Goal: Check status: Check status

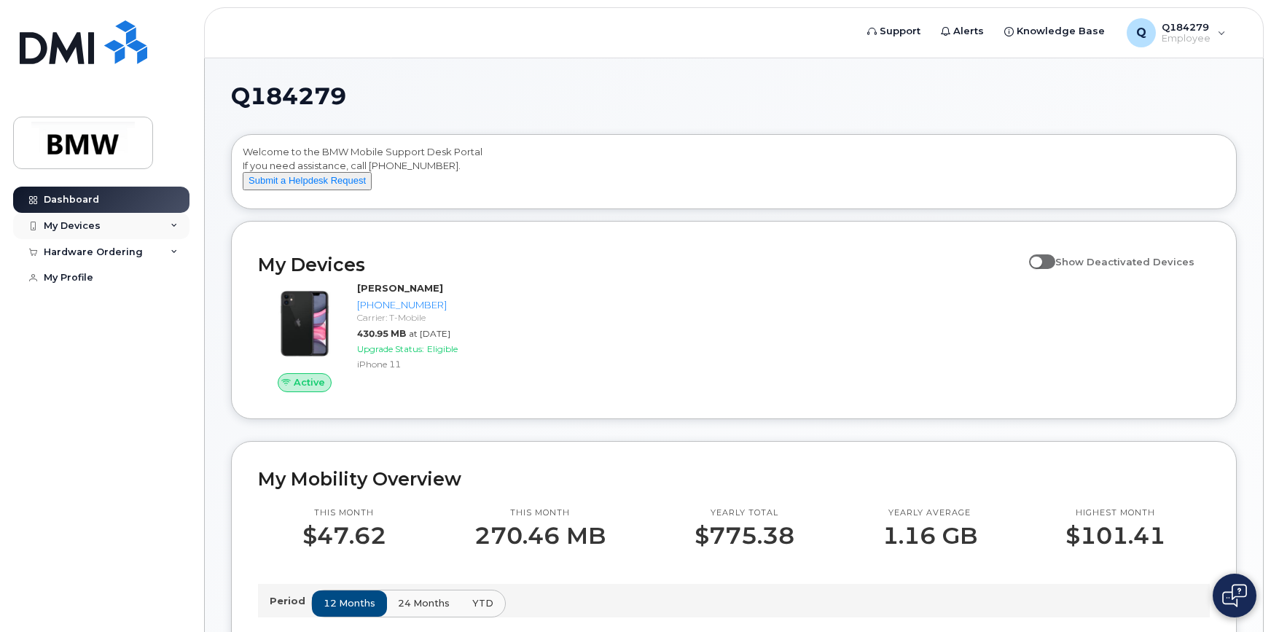
click at [173, 226] on icon at bounding box center [174, 225] width 7 height 7
click at [175, 335] on icon at bounding box center [174, 330] width 7 height 7
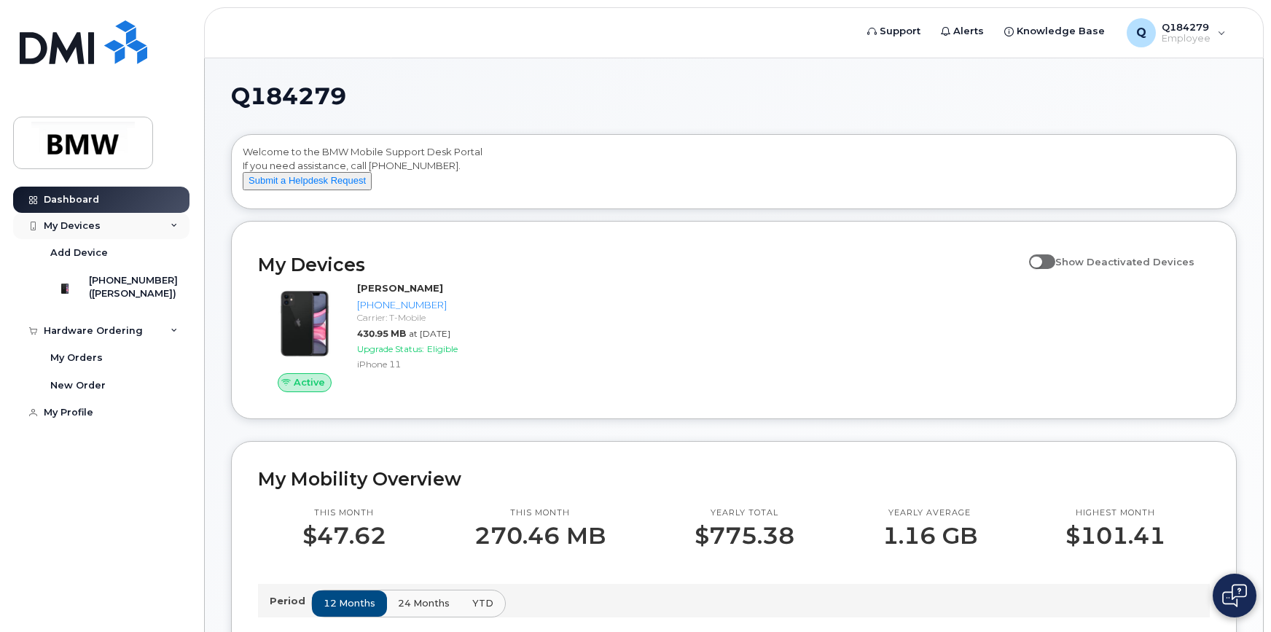
click at [175, 222] on icon at bounding box center [174, 225] width 7 height 7
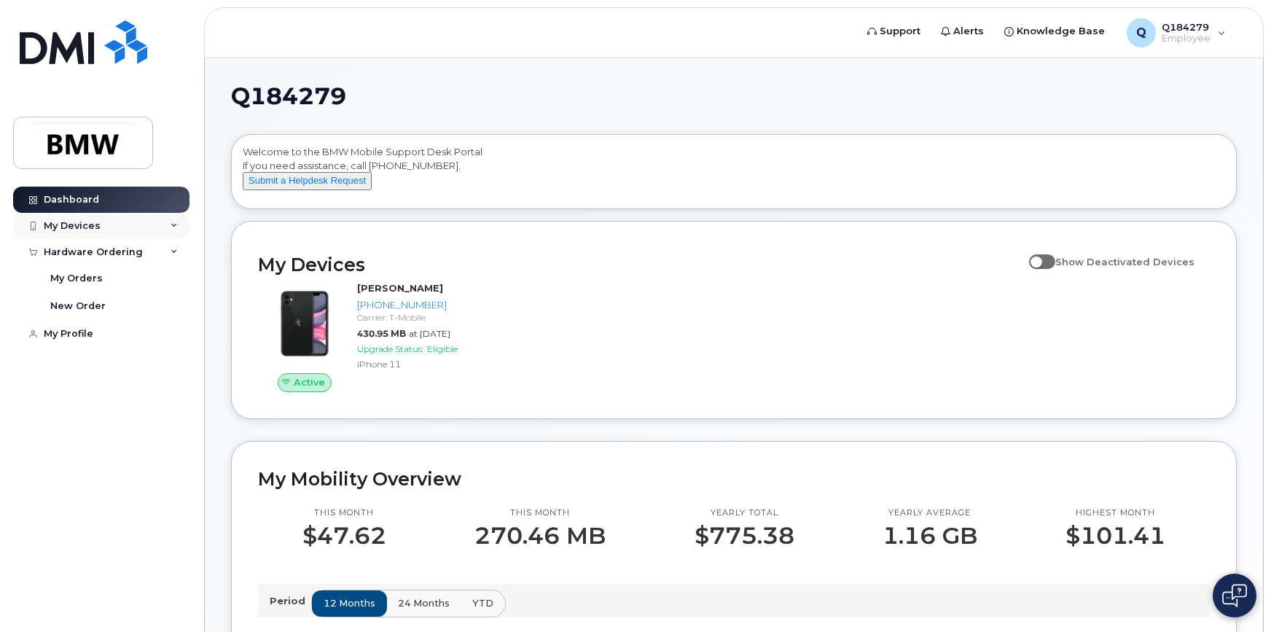
click at [82, 227] on div "My Devices" at bounding box center [72, 226] width 57 height 12
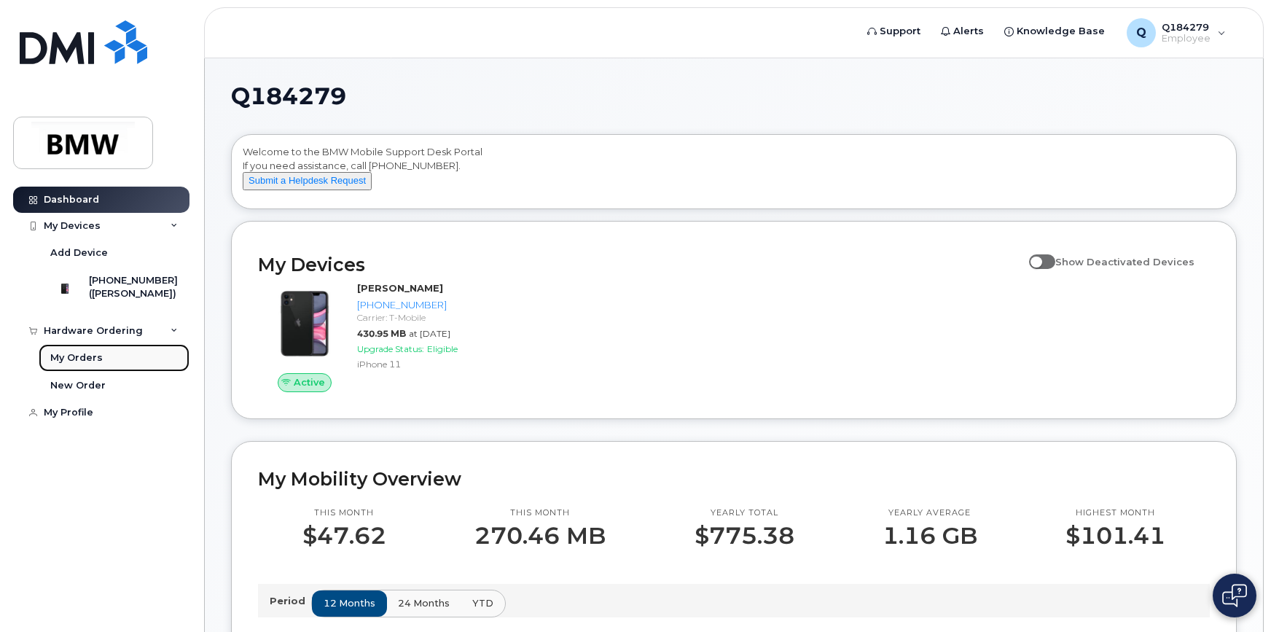
click at [79, 364] on div "My Orders" at bounding box center [76, 357] width 52 height 13
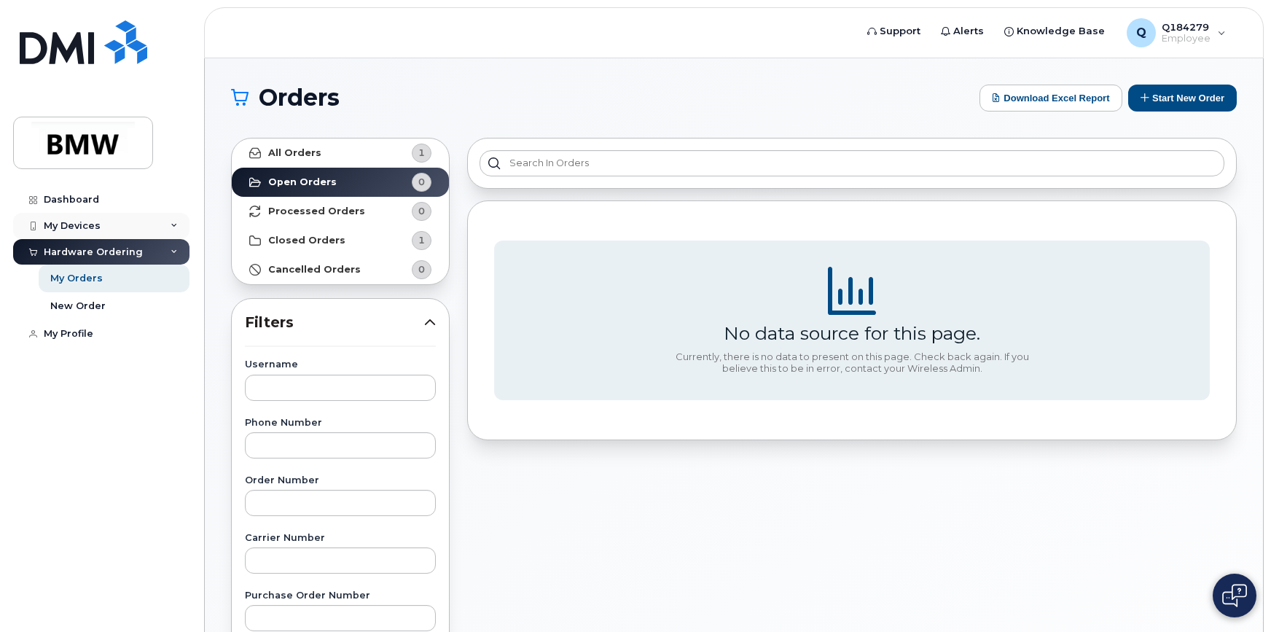
click at [66, 224] on div "My Devices" at bounding box center [72, 226] width 57 height 12
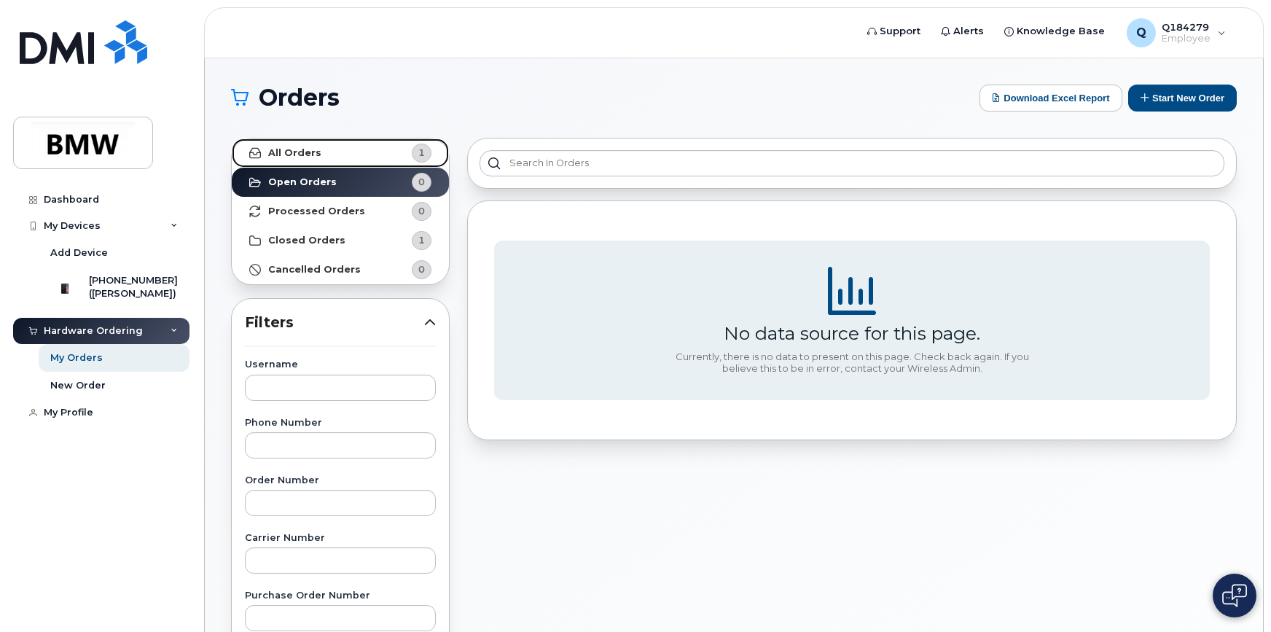
click at [418, 150] on div "1" at bounding box center [422, 153] width 20 height 19
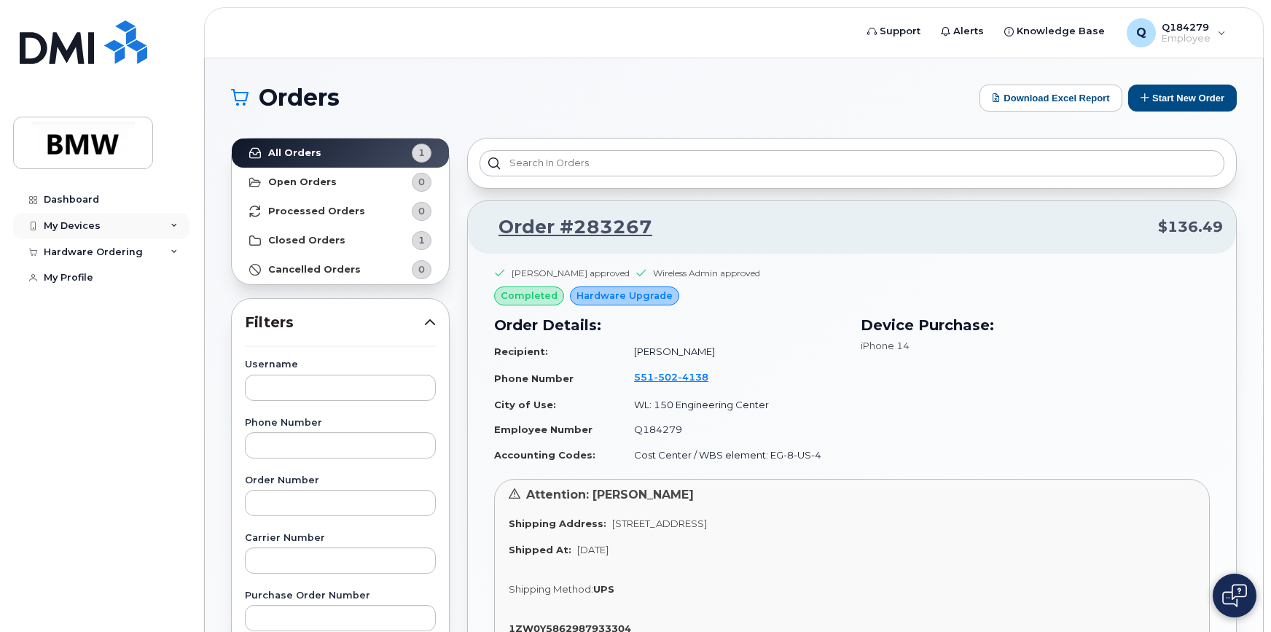
click at [63, 225] on div "My Devices" at bounding box center [72, 226] width 57 height 12
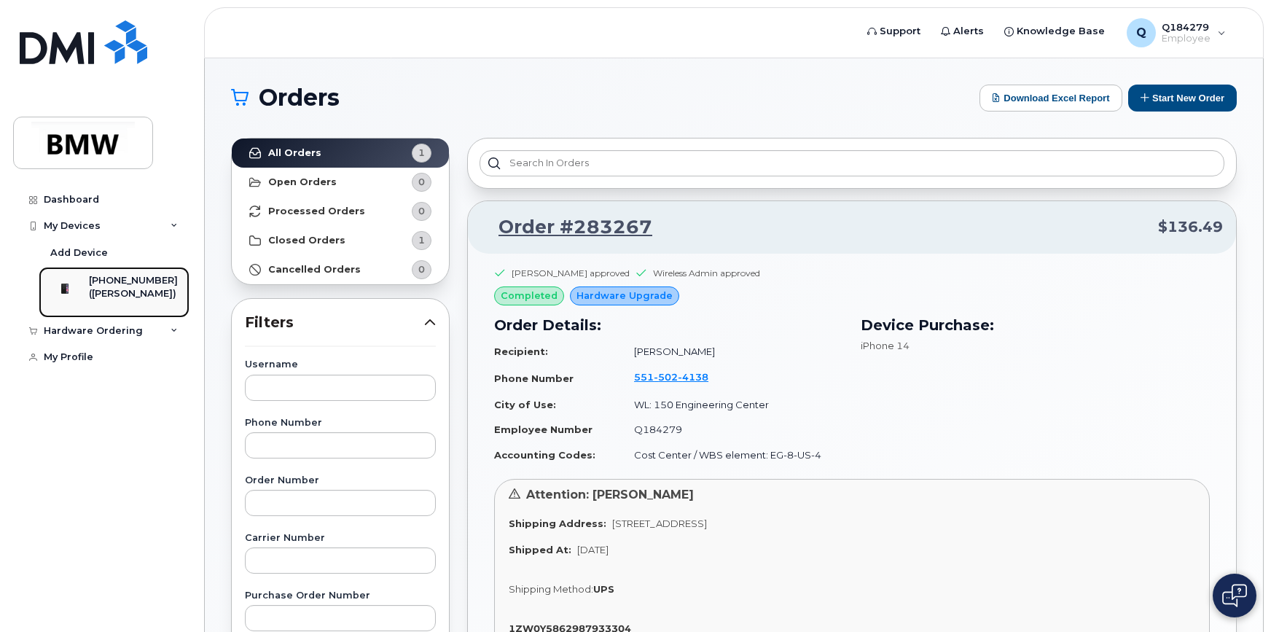
click at [112, 281] on div "[PHONE_NUMBER]" at bounding box center [133, 280] width 89 height 13
